Goal: Information Seeking & Learning: Check status

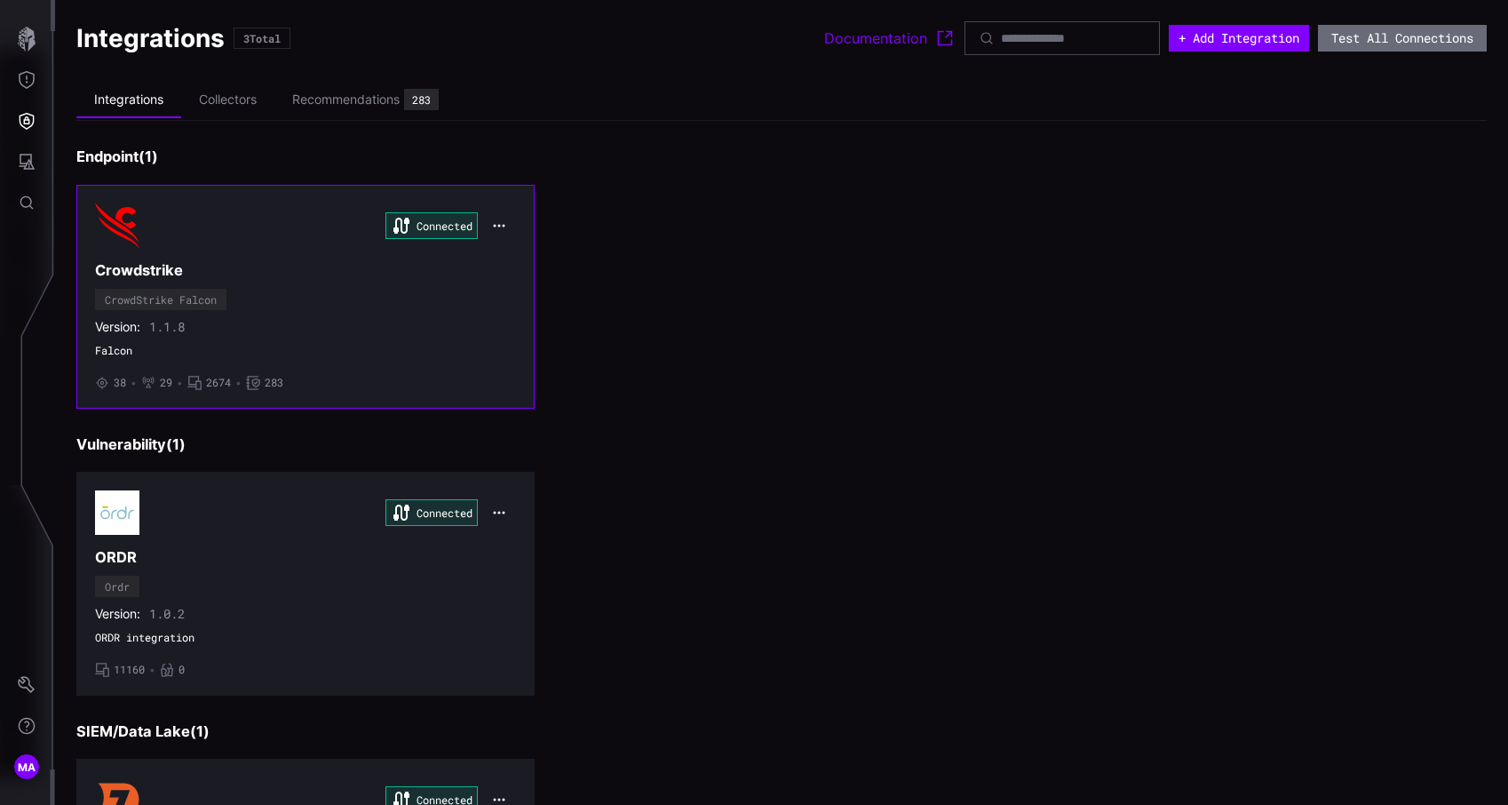
click at [173, 286] on div "Connected Crowdstrike CrowdStrike Falcon Version: 1.1.8 Falcon • 38 • 29 • 2674…" at bounding box center [305, 296] width 421 height 187
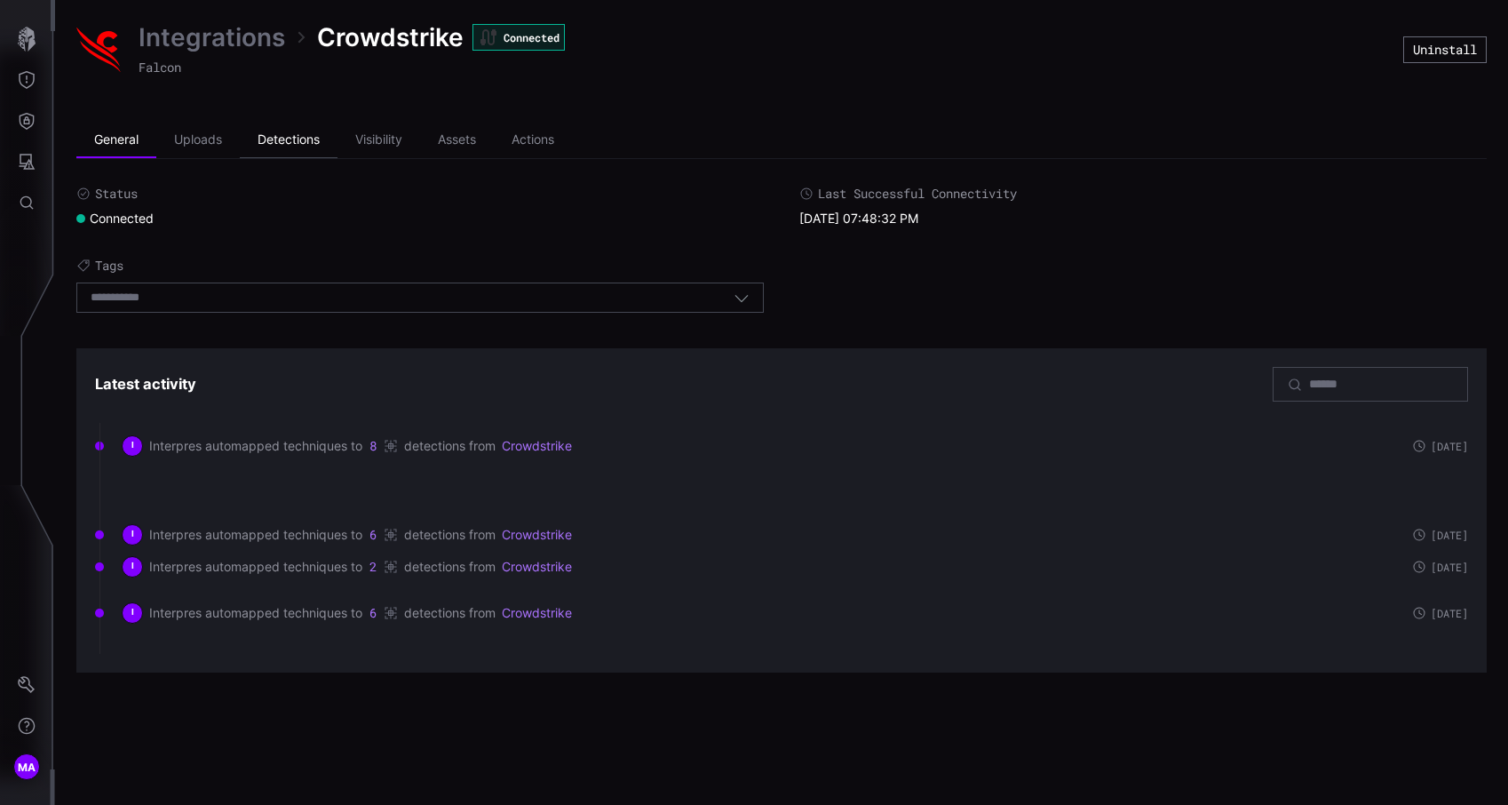
click at [296, 147] on li "Detections" at bounding box center [289, 141] width 98 height 36
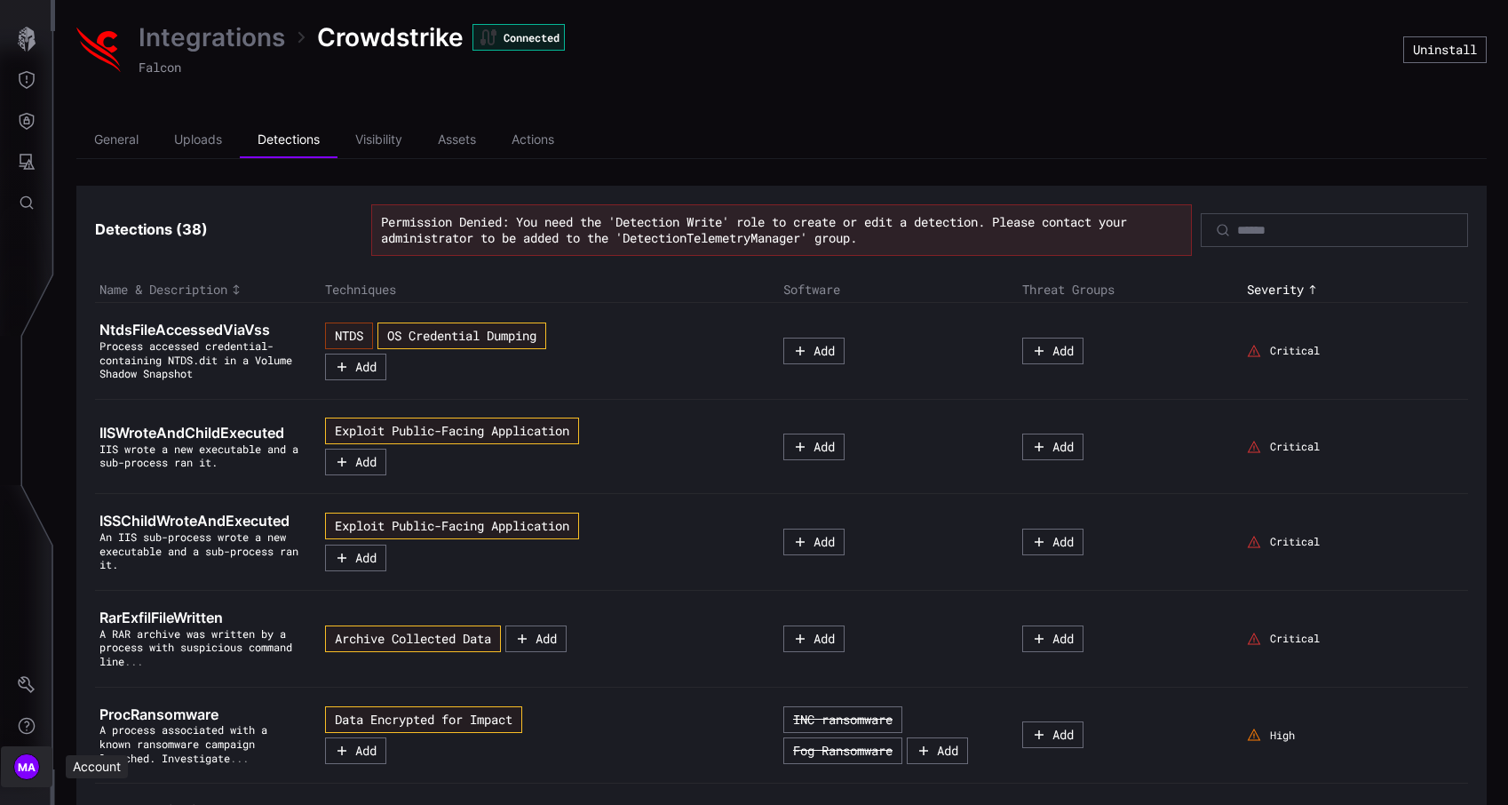
click at [24, 766] on span "MA" at bounding box center [27, 767] width 19 height 19
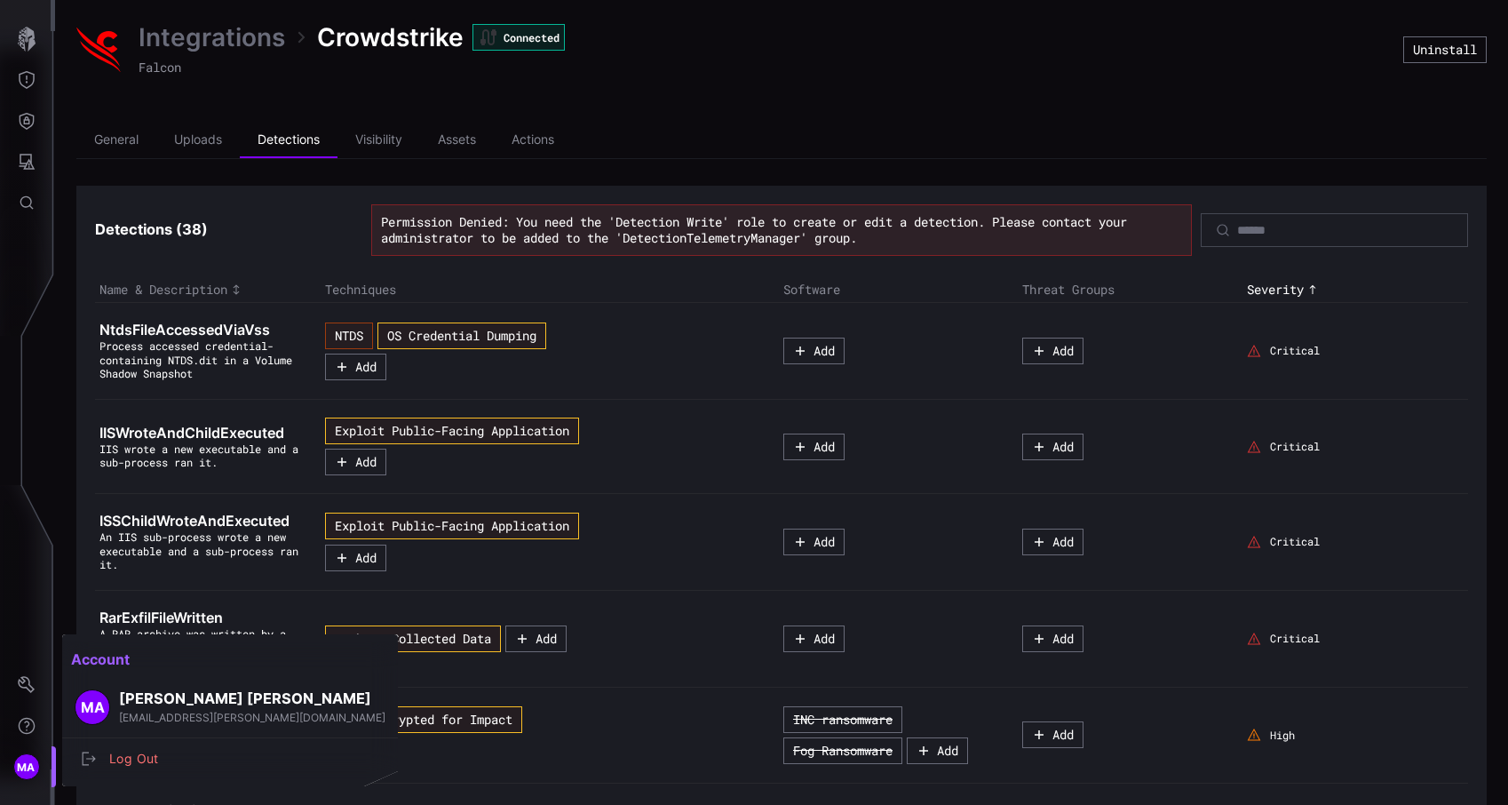
click at [24, 766] on div at bounding box center [754, 402] width 1508 height 805
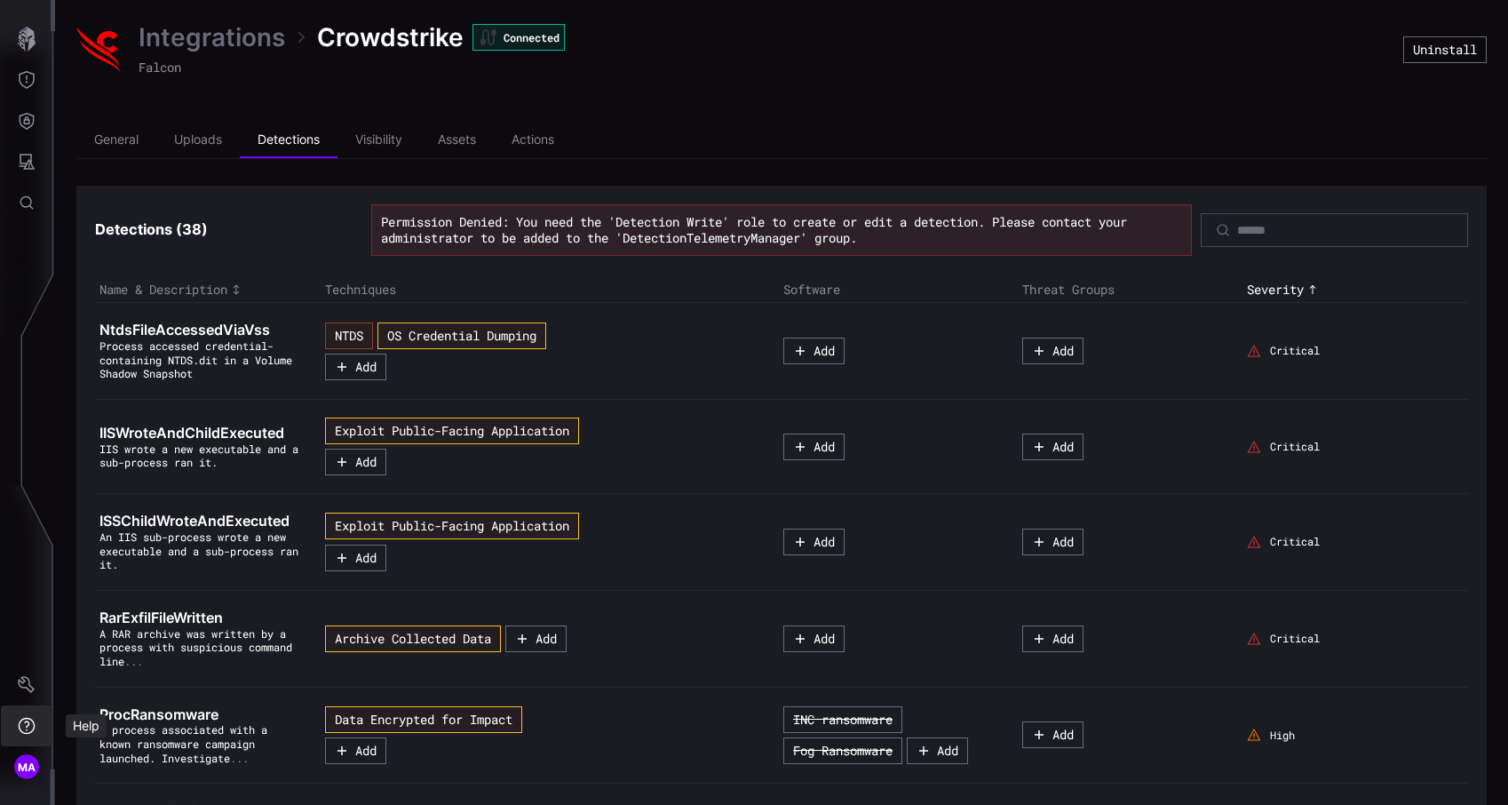
click at [21, 698] on button "Settings" at bounding box center [27, 684] width 52 height 41
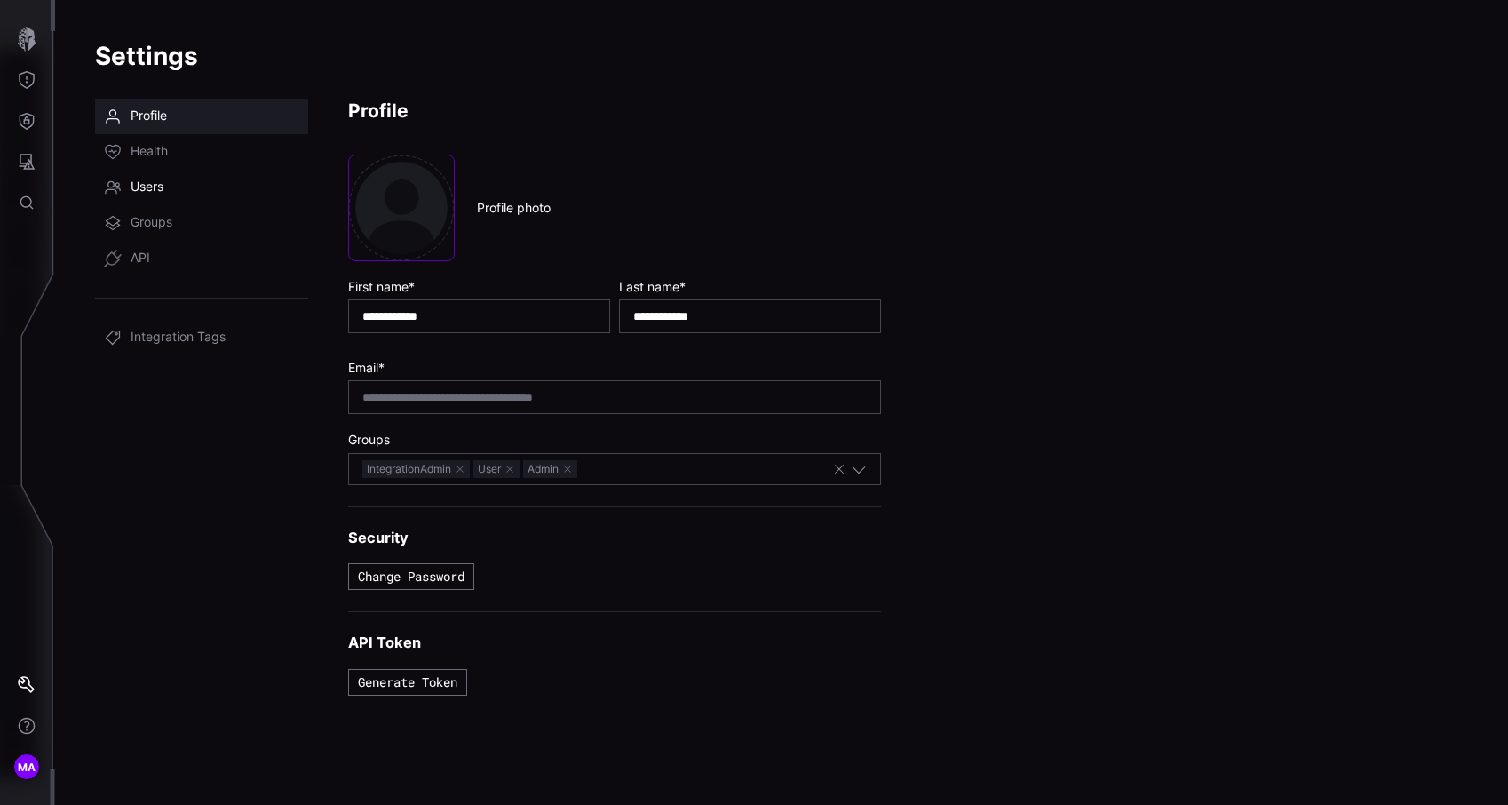
click at [187, 175] on link "Users" at bounding box center [201, 188] width 213 height 36
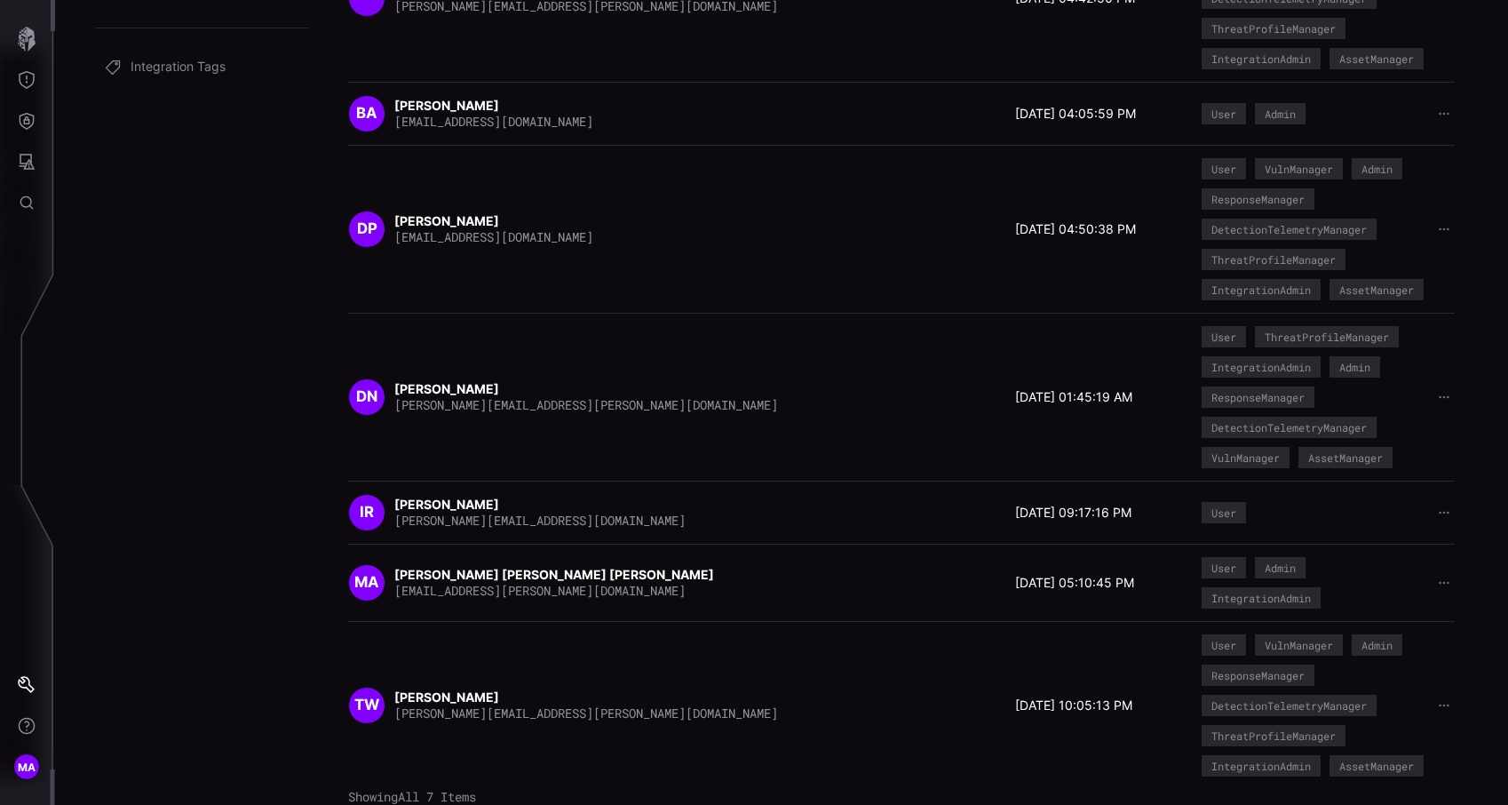
scroll to position [361, 0]
click at [16, 139] on button "Defense Surface" at bounding box center [27, 120] width 52 height 41
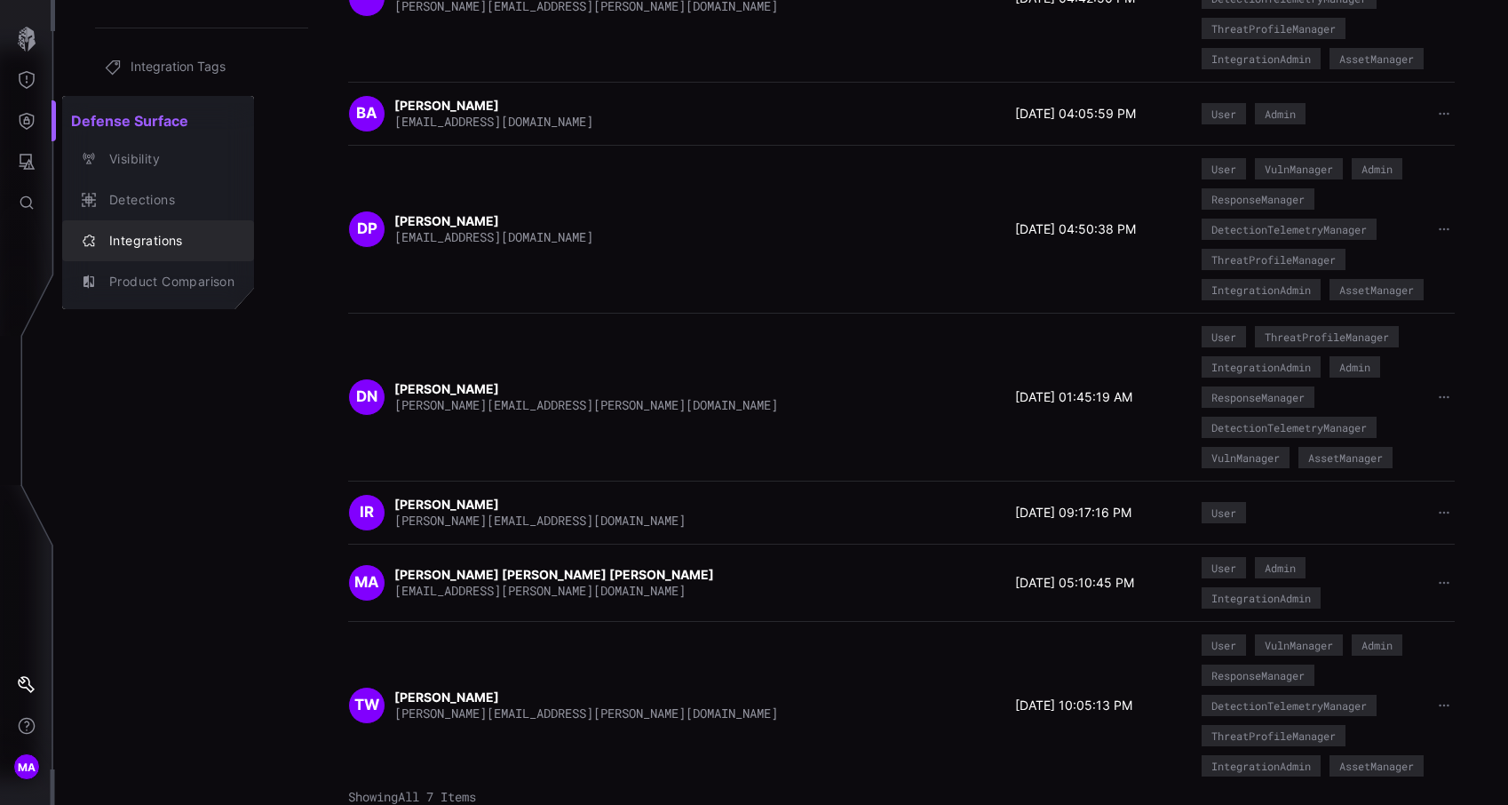
click at [141, 256] on button "Integrations" at bounding box center [158, 240] width 192 height 41
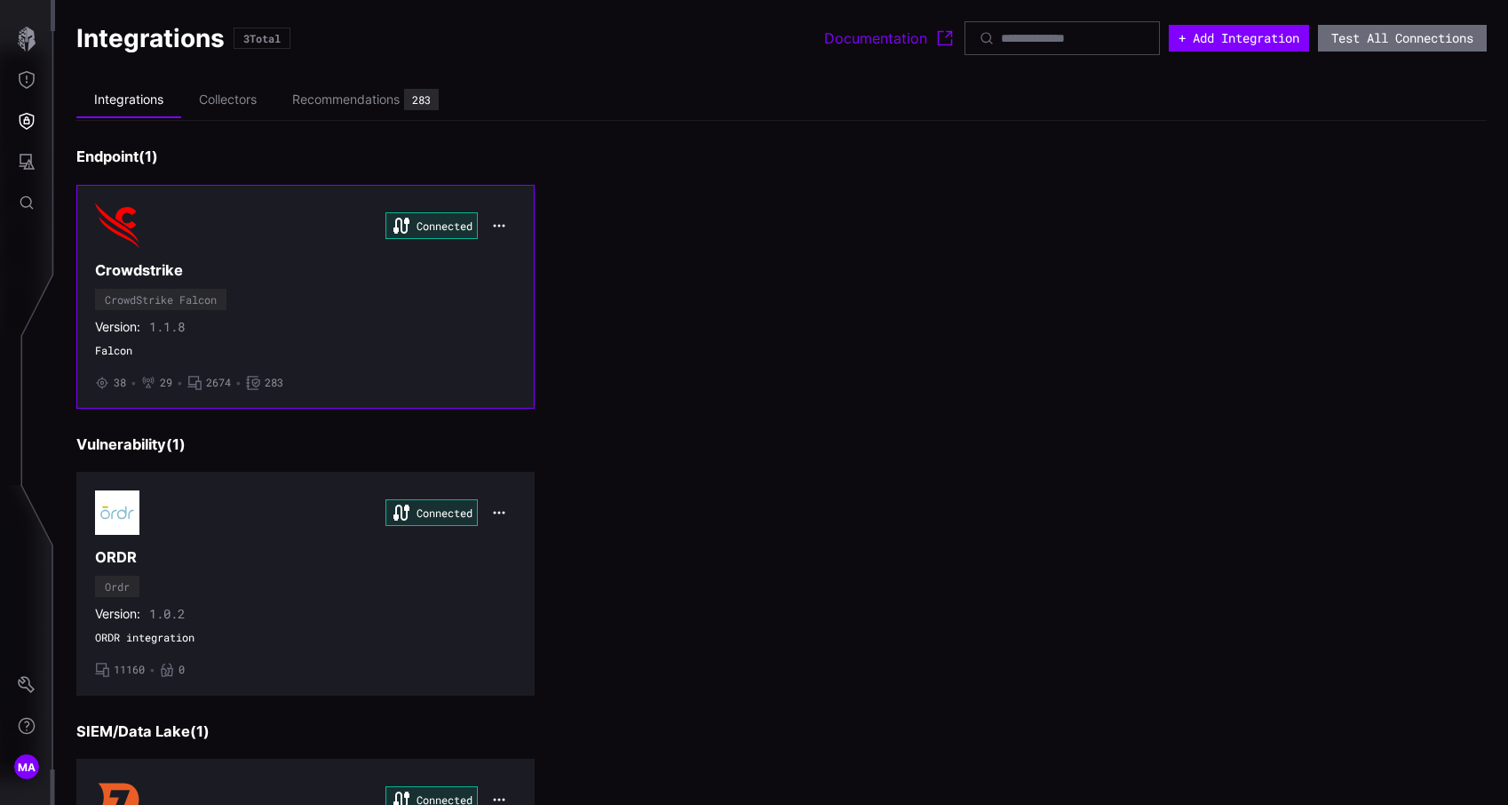
click at [396, 321] on div "Version: 1.1.8" at bounding box center [305, 327] width 421 height 16
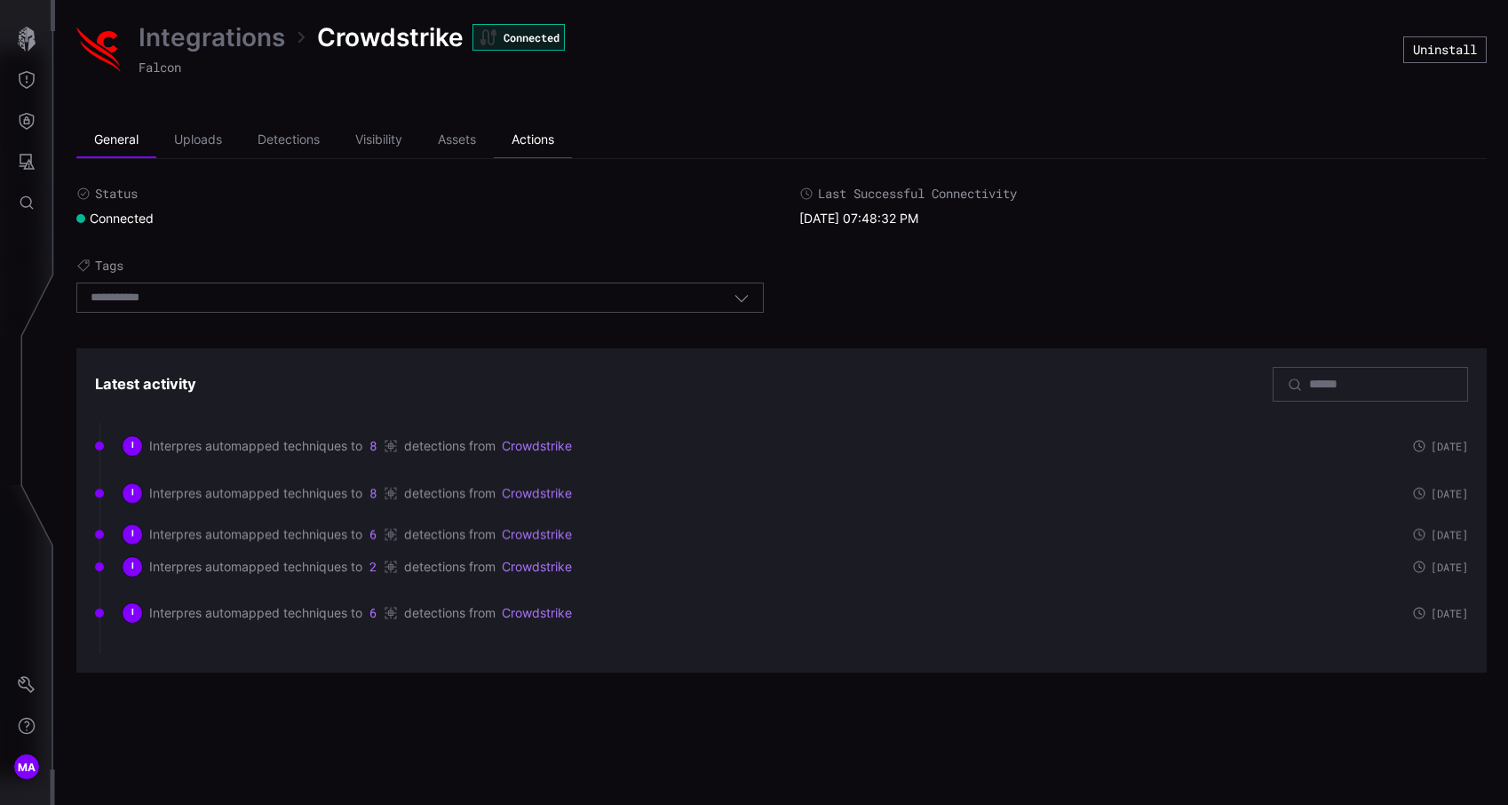
click at [527, 143] on li "Actions" at bounding box center [533, 141] width 78 height 36
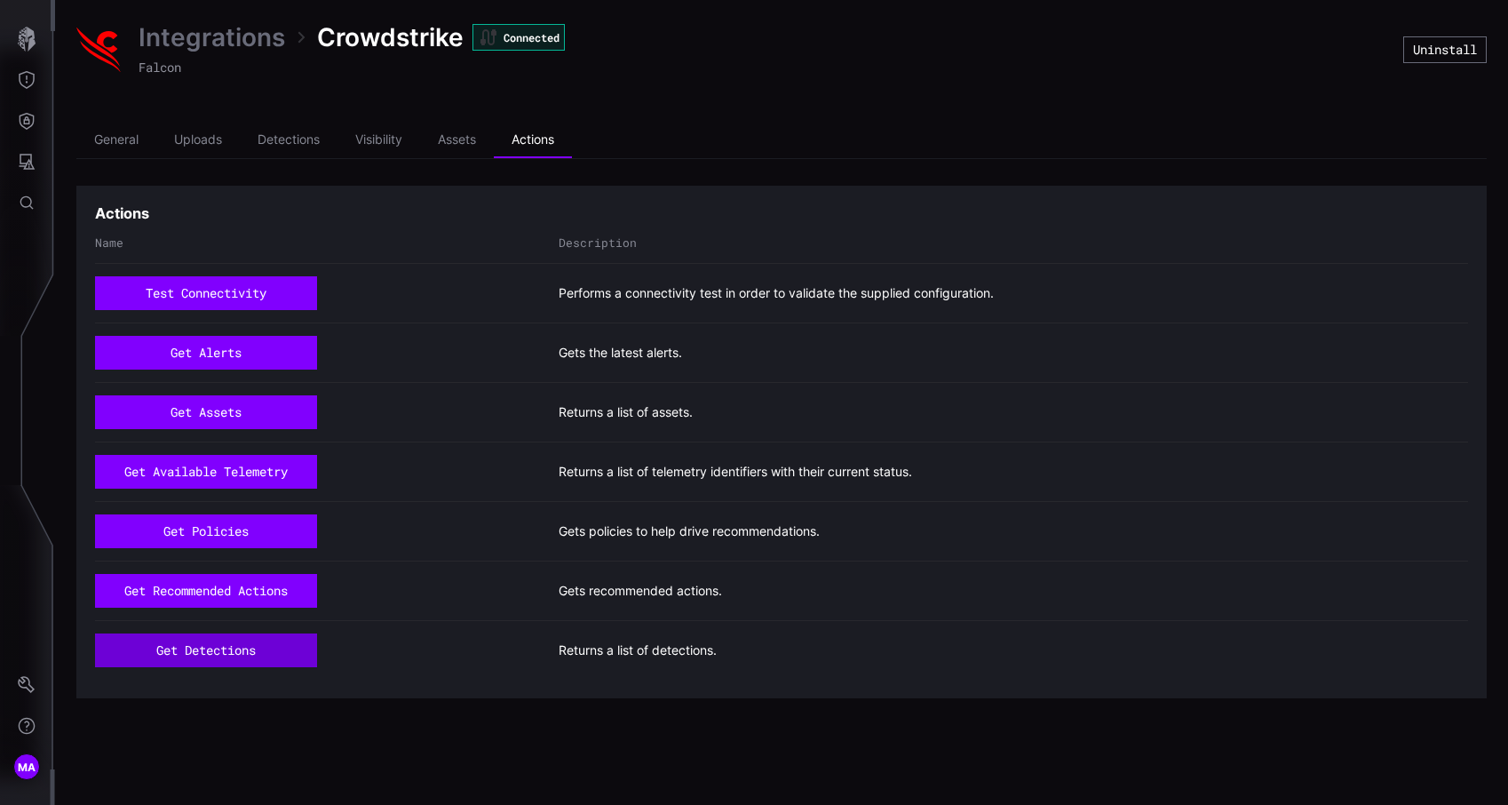
click at [228, 648] on button "get detections" at bounding box center [206, 650] width 222 height 34
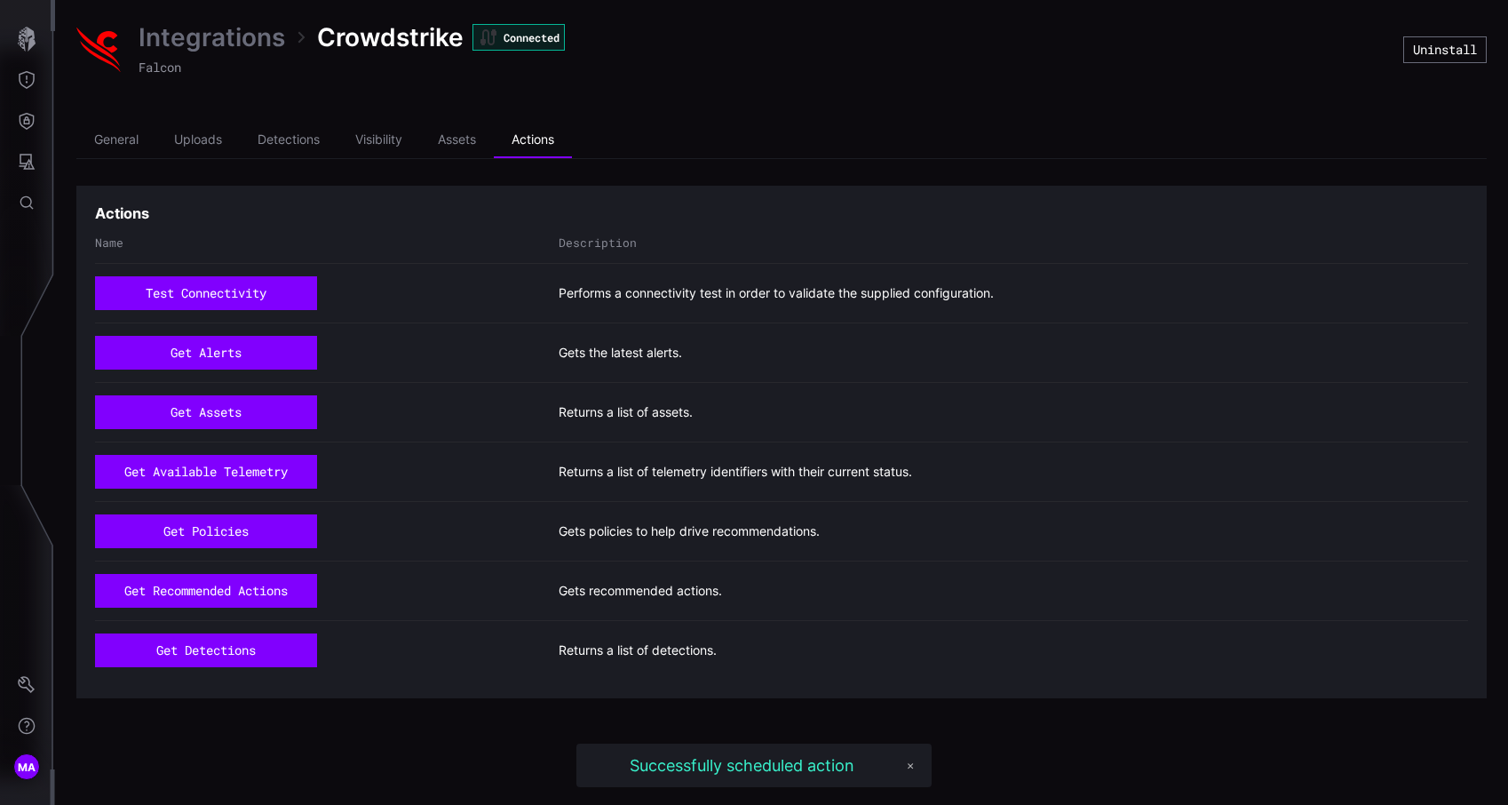
click at [469, 337] on div "get alerts" at bounding box center [322, 353] width 455 height 34
click at [295, 142] on li "Detections" at bounding box center [289, 141] width 98 height 36
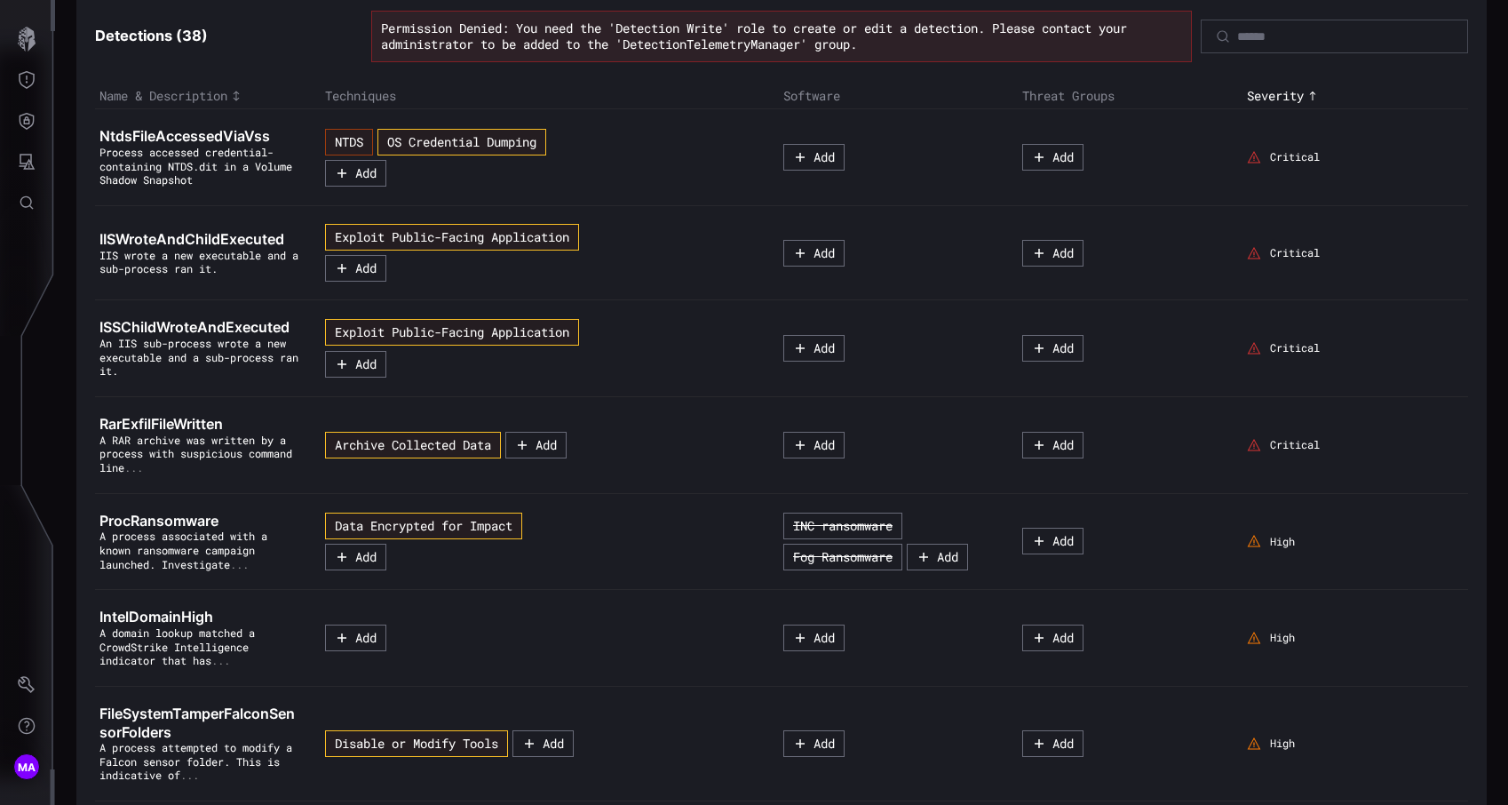
scroll to position [187, 0]
